Goal: Task Accomplishment & Management: Complete application form

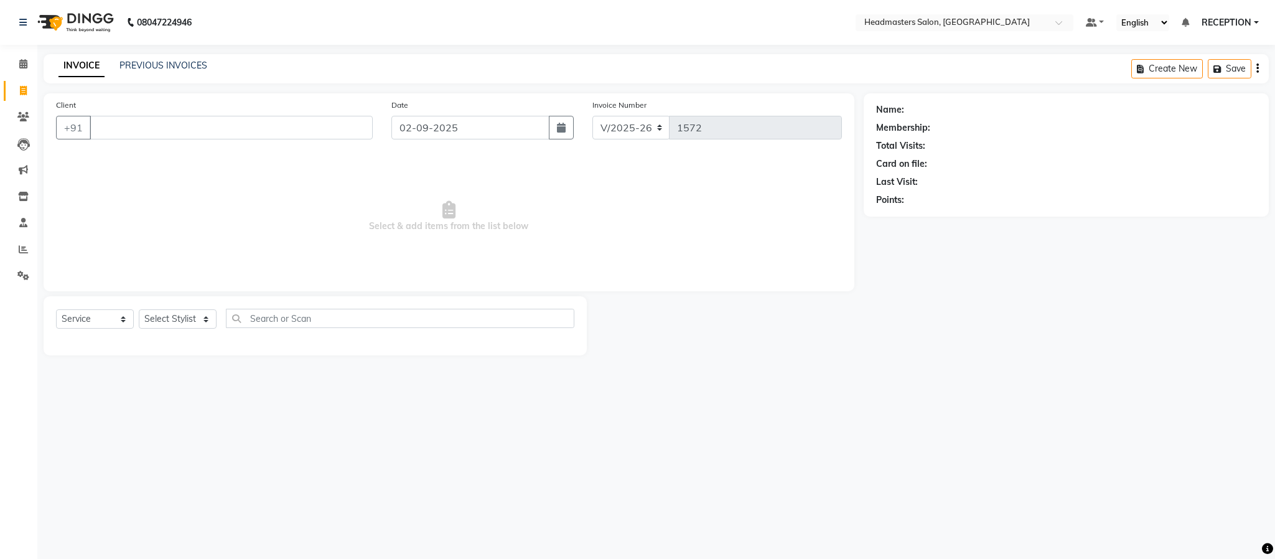
select select "3454"
select select "service"
select select "61632"
click at [139, 310] on select "Select Stylist AKASH [PERSON_NAME] NEHA NEHA SAHU NISHA MANAGER RAHUL RECEPTION…" at bounding box center [178, 318] width 78 height 19
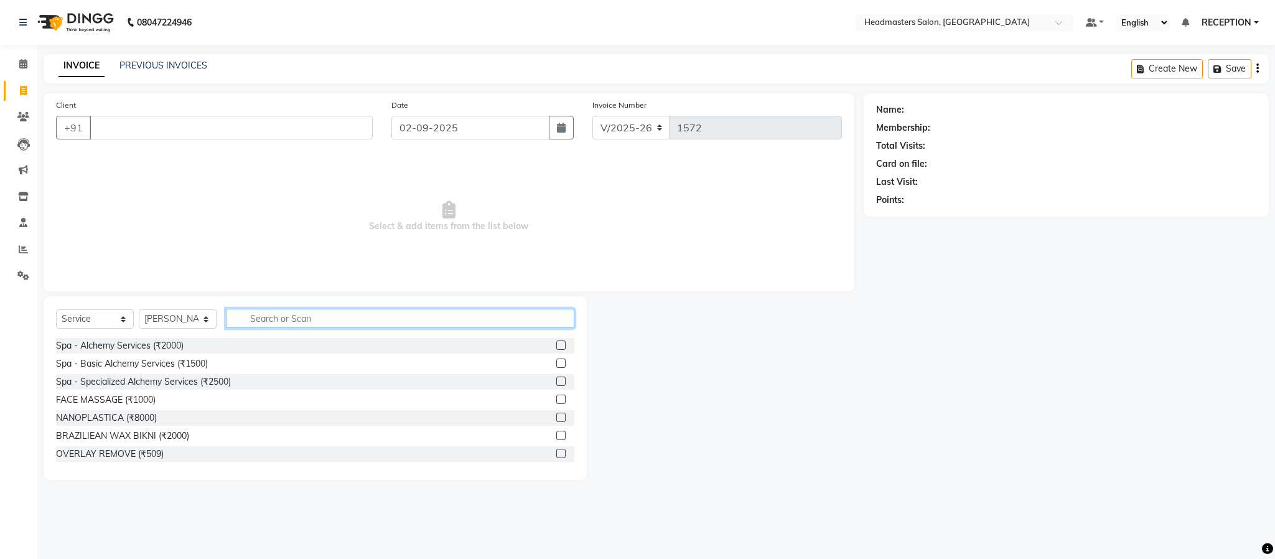
click at [307, 322] on input "text" at bounding box center [400, 318] width 348 height 19
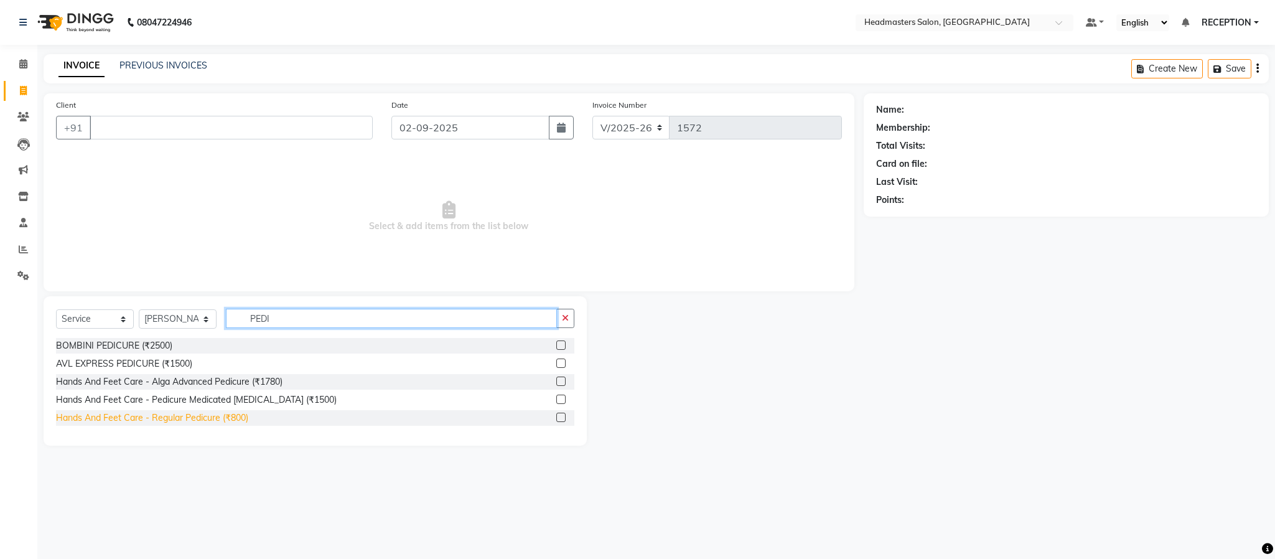
type input "PEDI"
click at [207, 415] on div "Hands And Feet Care - Regular Pedicure (₹800)" at bounding box center [152, 417] width 192 height 13
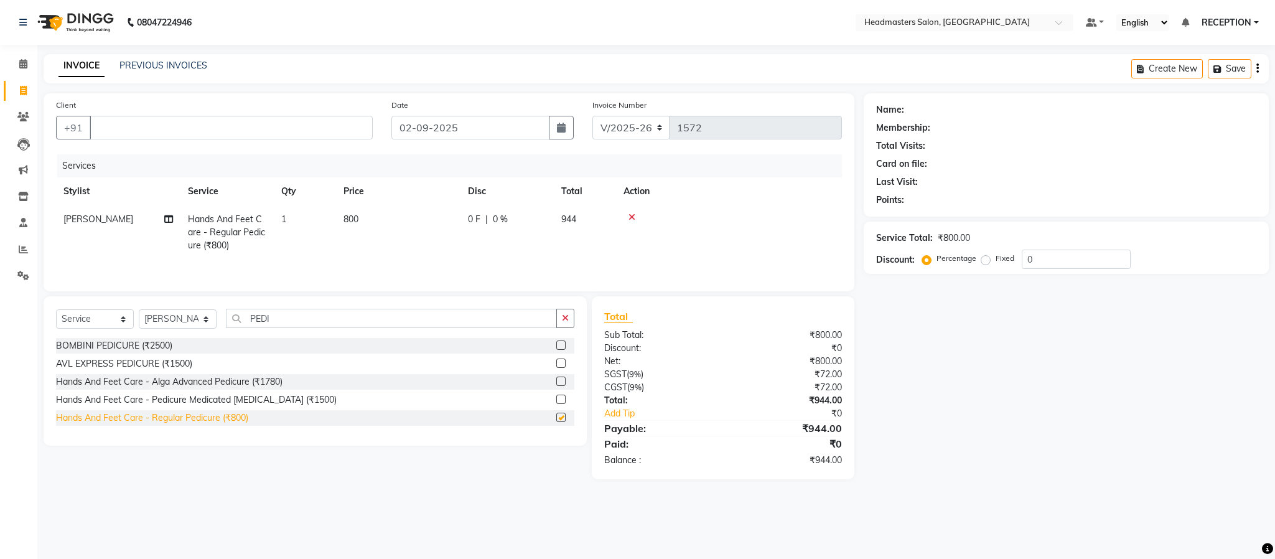
checkbox input "false"
click at [204, 320] on select "Select Stylist AKASH [PERSON_NAME] NEHA NEHA SAHU NISHA MANAGER RAHUL RECEPTION…" at bounding box center [178, 318] width 78 height 19
select select "85384"
click at [139, 314] on select "Select Stylist AKASH [PERSON_NAME] NEHA NEHA SAHU NISHA MANAGER RAHUL RECEPTION…" at bounding box center [178, 318] width 78 height 19
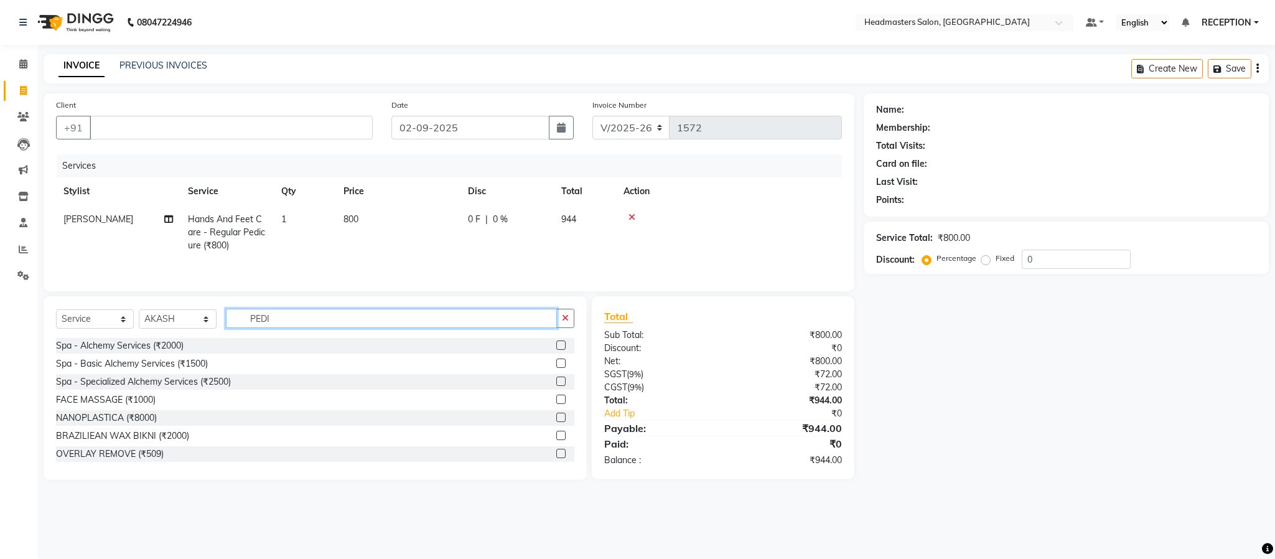
click at [312, 315] on input "PEDI" at bounding box center [391, 318] width 331 height 19
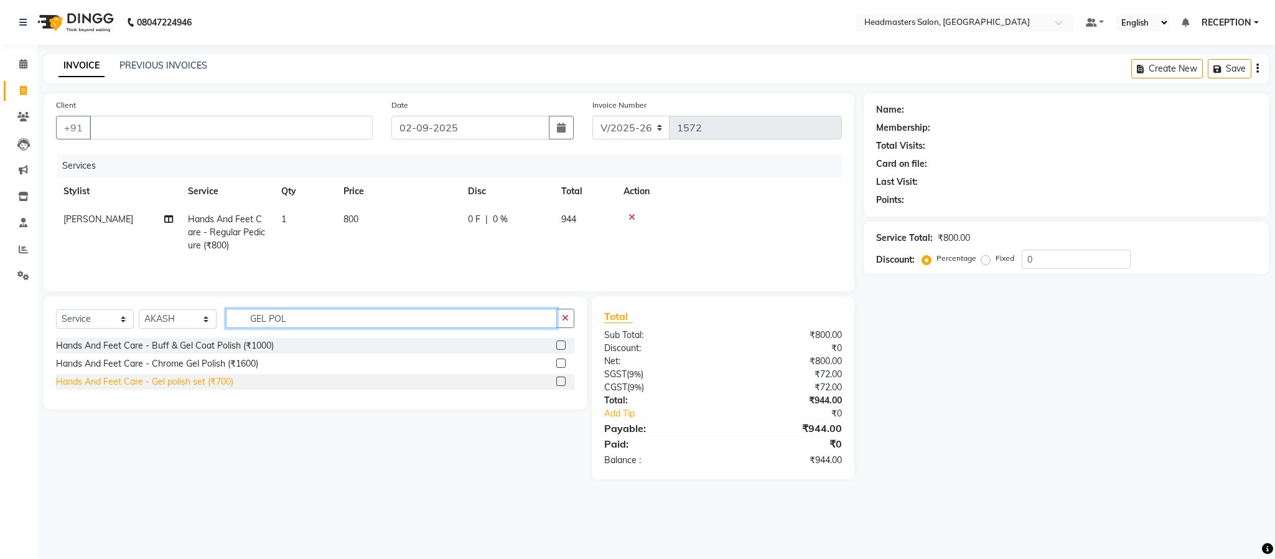
type input "GEL POL"
click at [179, 386] on div "Hands And Feet Care - Gel polish set (₹700)" at bounding box center [144, 381] width 177 height 13
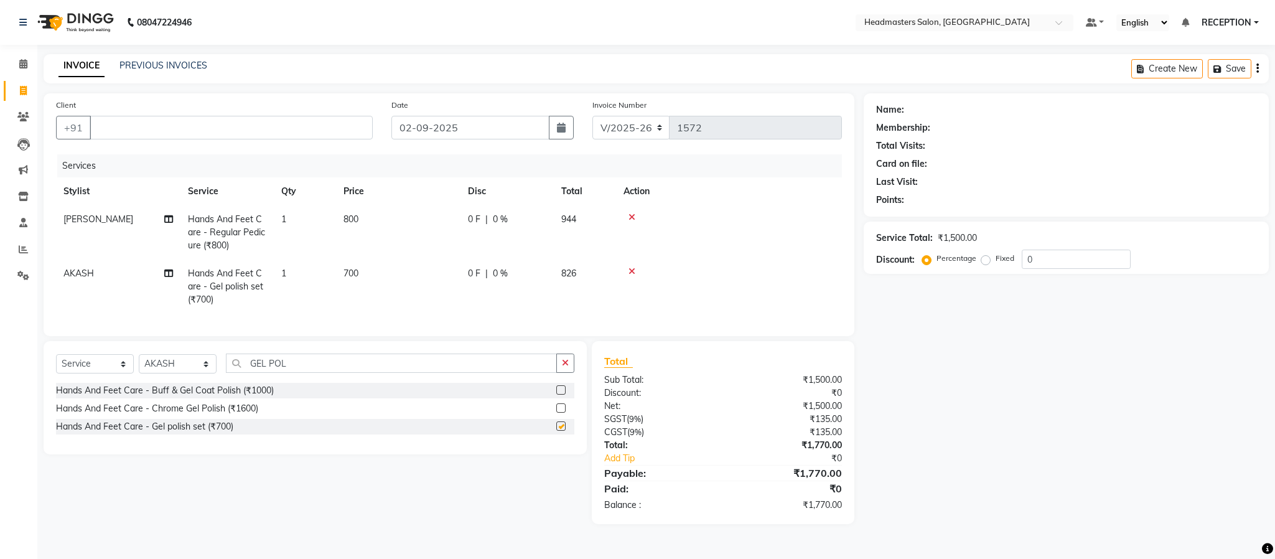
checkbox input "false"
click at [168, 133] on input "Client" at bounding box center [231, 128] width 283 height 24
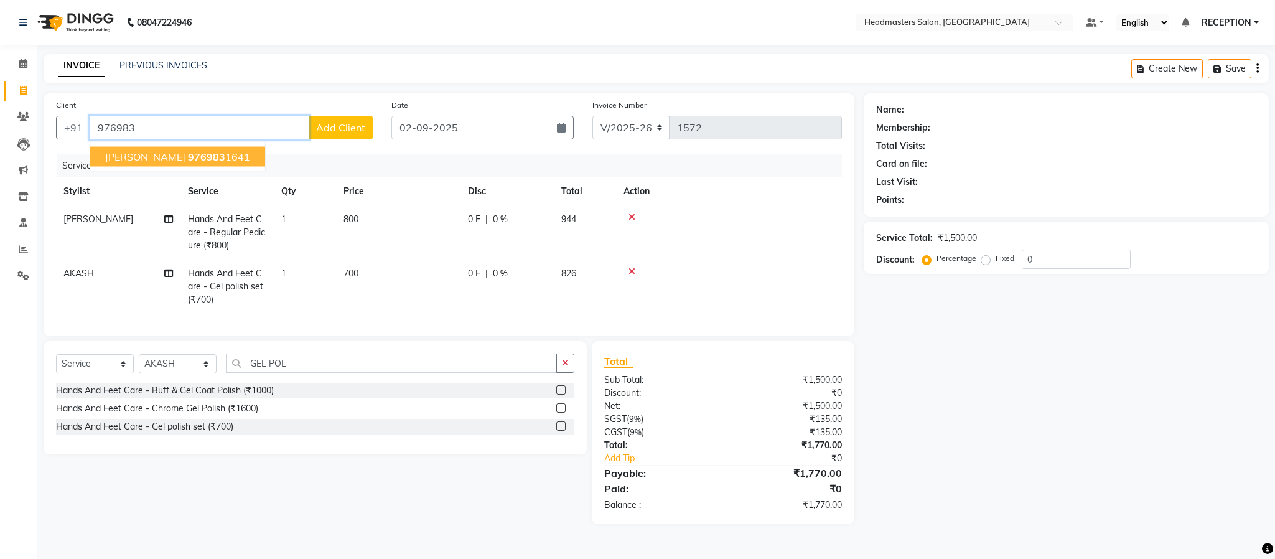
click at [209, 159] on span "976983" at bounding box center [206, 157] width 37 height 12
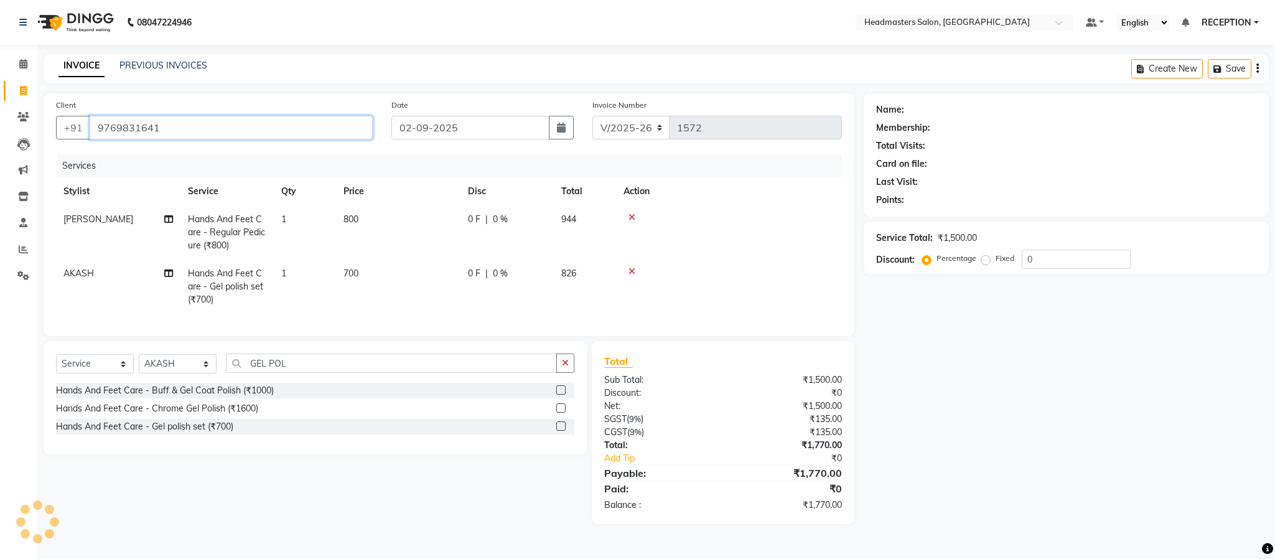
type input "9769831641"
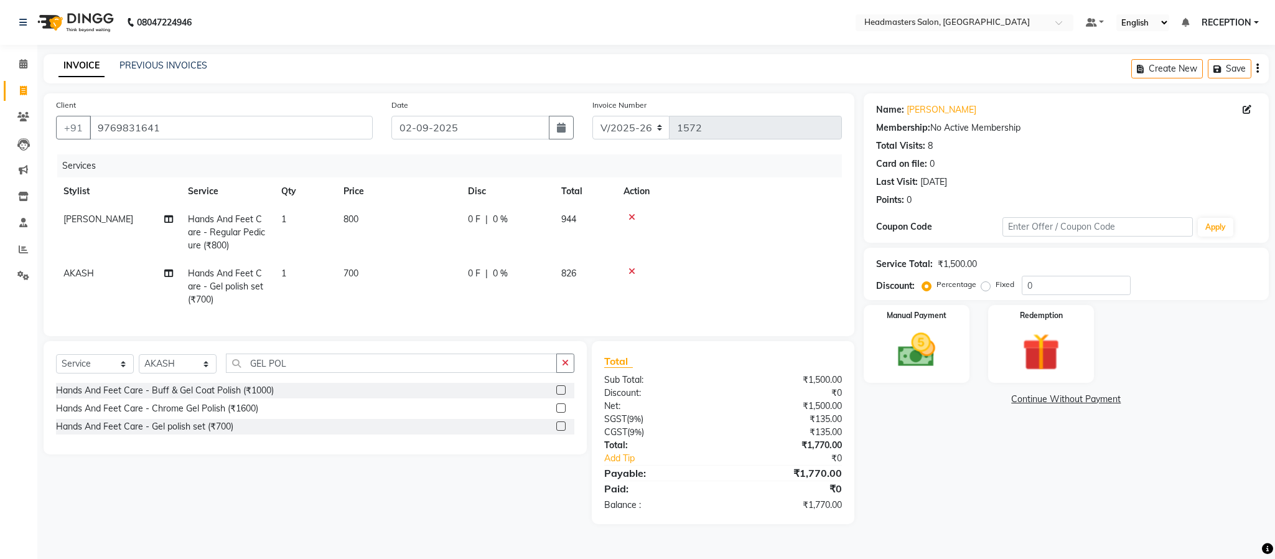
click at [635, 274] on icon at bounding box center [631, 271] width 7 height 9
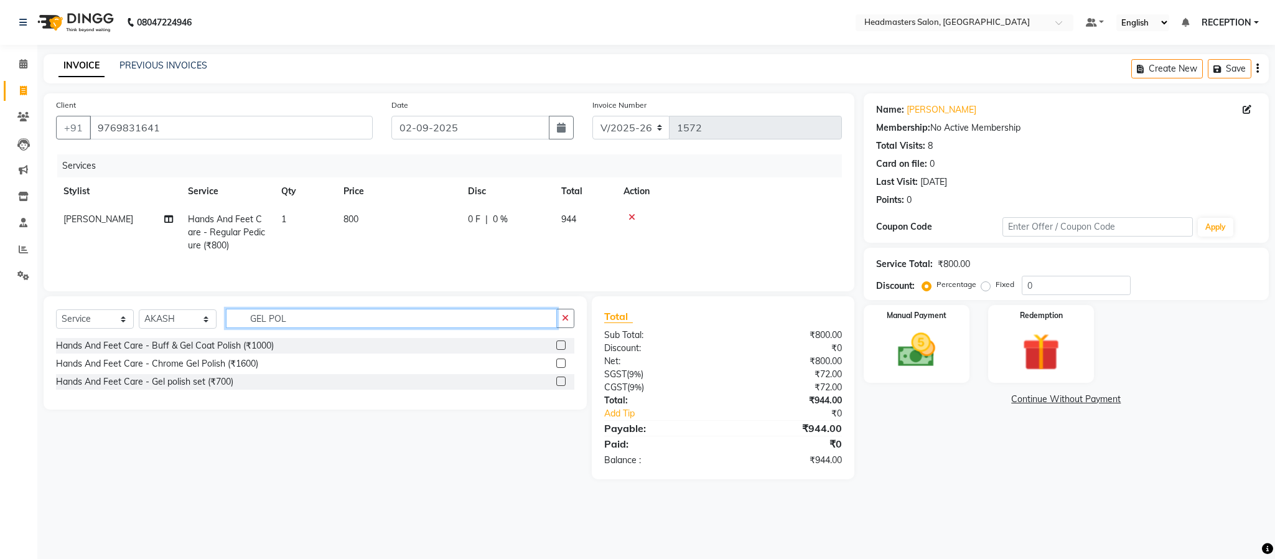
click at [413, 318] on input "GEL POL" at bounding box center [391, 318] width 331 height 19
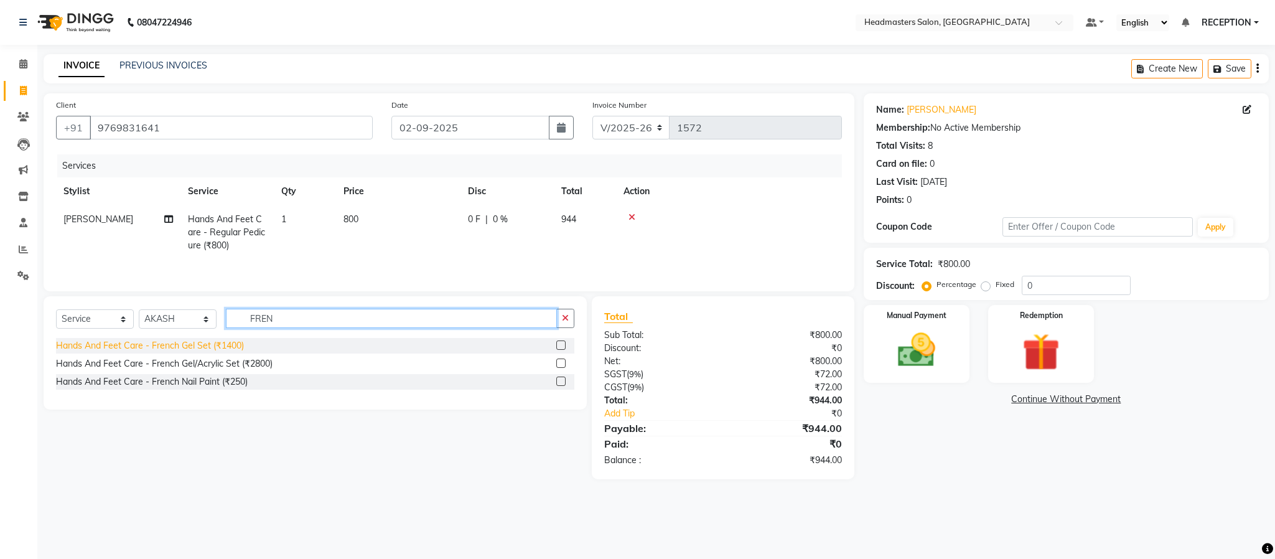
type input "FREN"
click at [232, 352] on div "Hands And Feet Care - French Gel Set (₹1400)" at bounding box center [150, 345] width 188 height 13
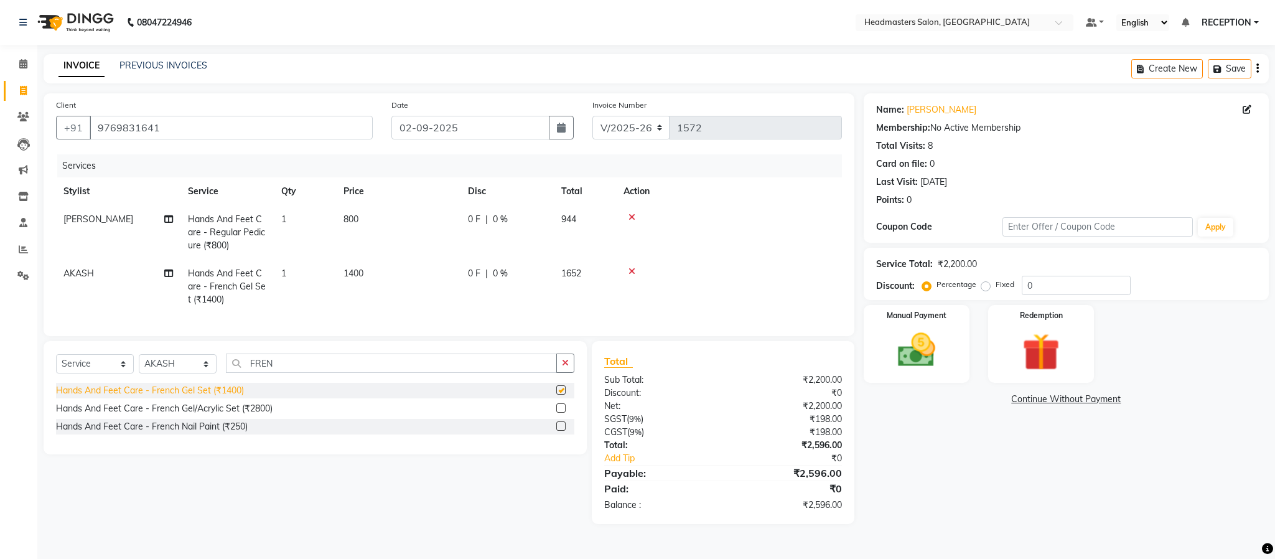
checkbox input "false"
click at [920, 348] on img at bounding box center [916, 350] width 63 height 45
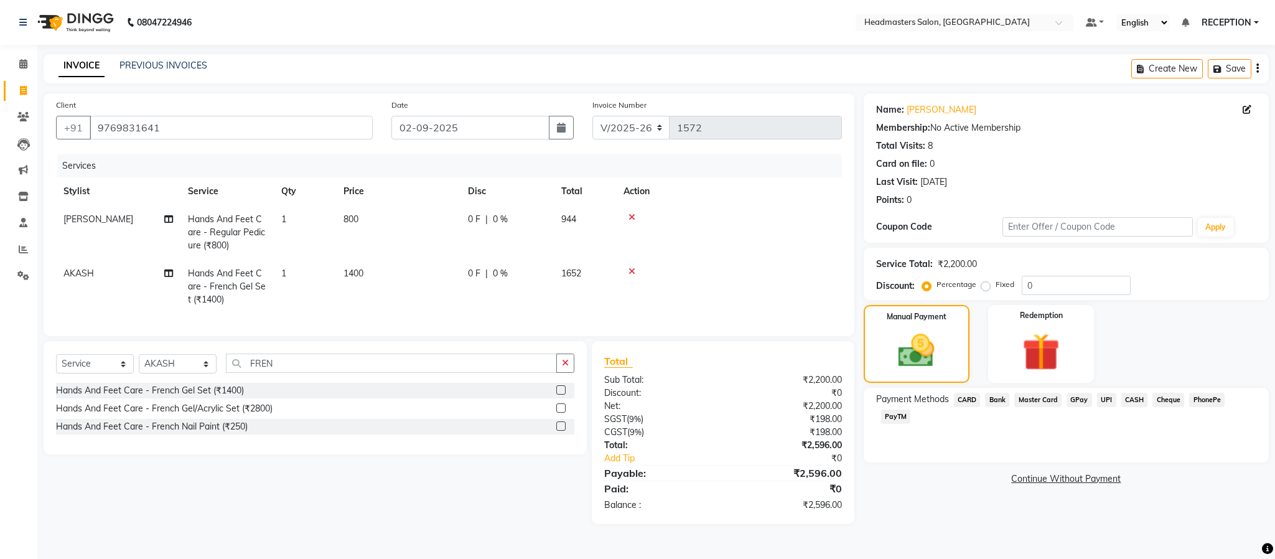
click at [972, 402] on span "CARD" at bounding box center [967, 400] width 27 height 14
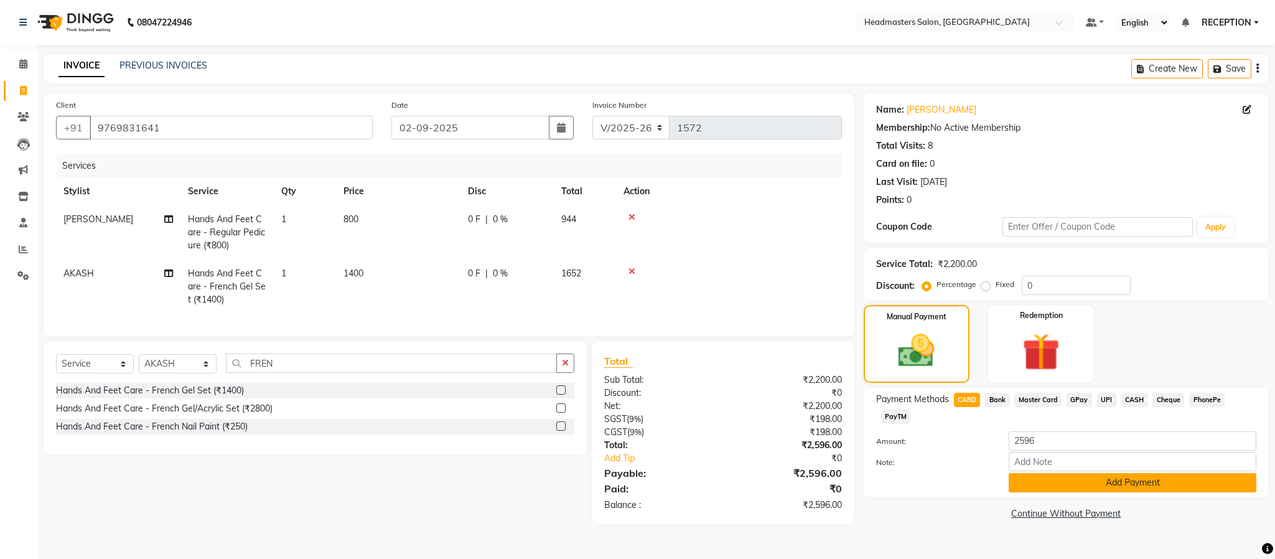
click at [1055, 478] on button "Add Payment" at bounding box center [1133, 482] width 248 height 19
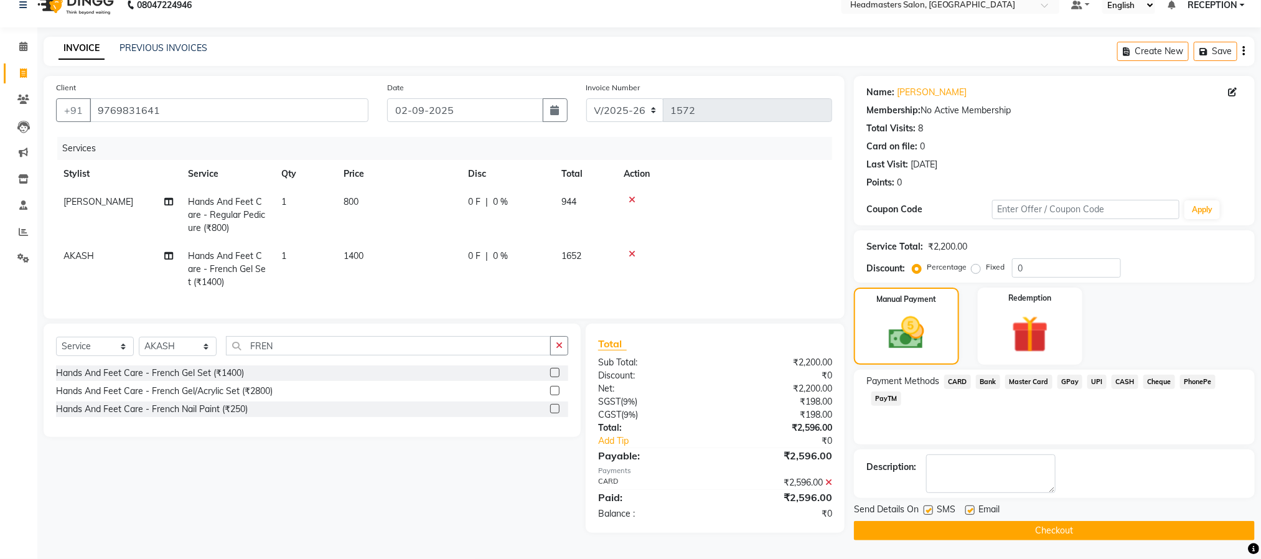
scroll to position [24, 0]
click at [1033, 523] on button "Checkout" at bounding box center [1054, 530] width 401 height 19
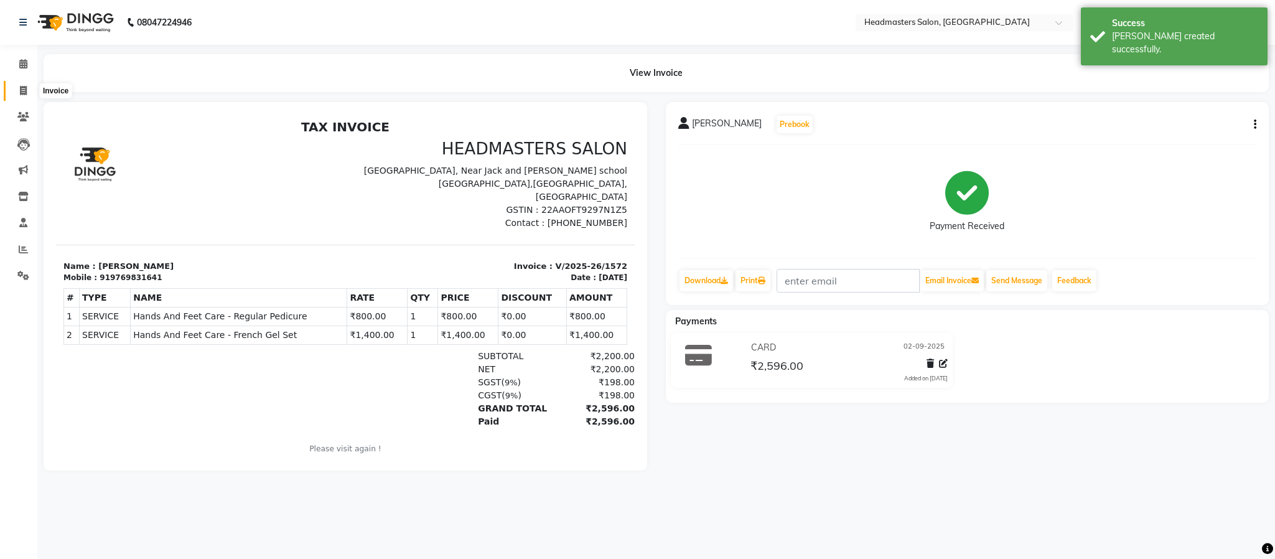
click at [21, 91] on icon at bounding box center [23, 90] width 7 height 9
select select "service"
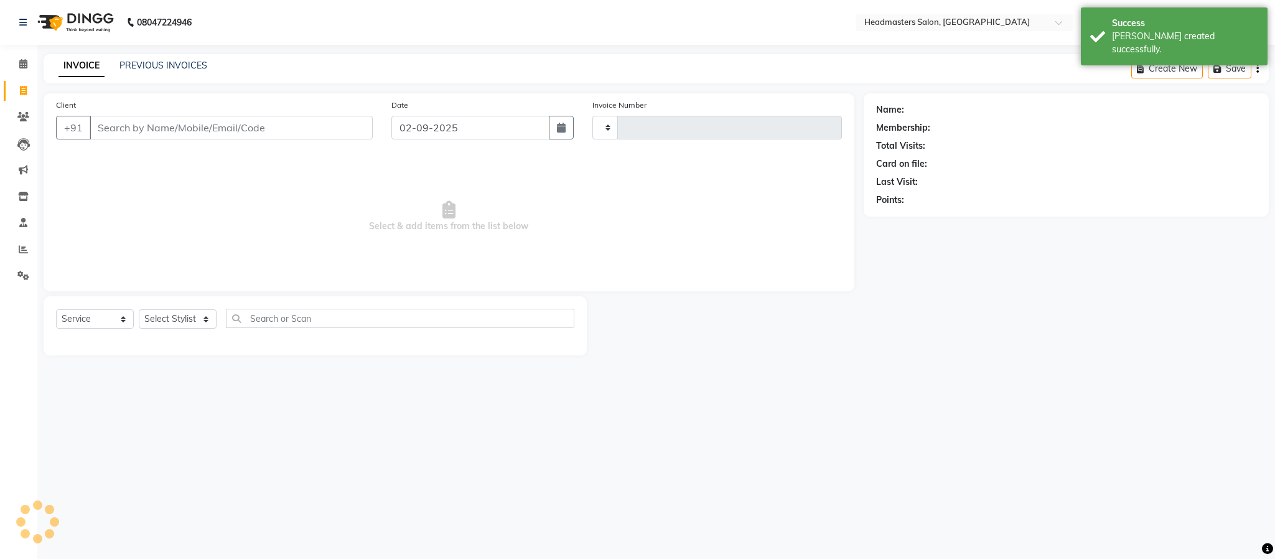
type input "1573"
select select "3454"
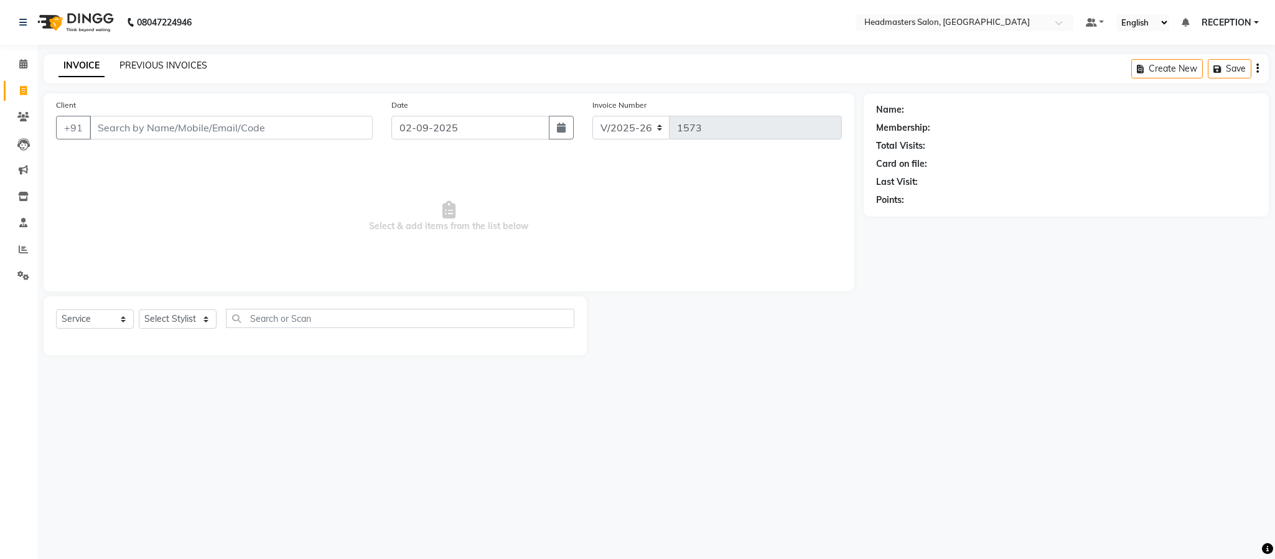
click at [187, 65] on link "PREVIOUS INVOICES" at bounding box center [163, 65] width 88 height 11
select select "3454"
select select "service"
click at [183, 62] on link "PREVIOUS INVOICES" at bounding box center [163, 65] width 88 height 11
